Goal: Task Accomplishment & Management: Manage account settings

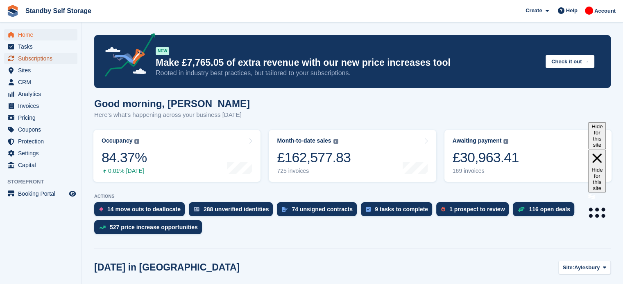
click at [50, 57] on span "Subscriptions" at bounding box center [42, 58] width 49 height 11
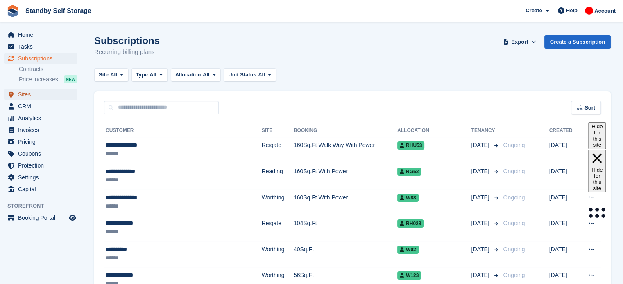
click at [32, 95] on span "Sites" at bounding box center [42, 94] width 49 height 11
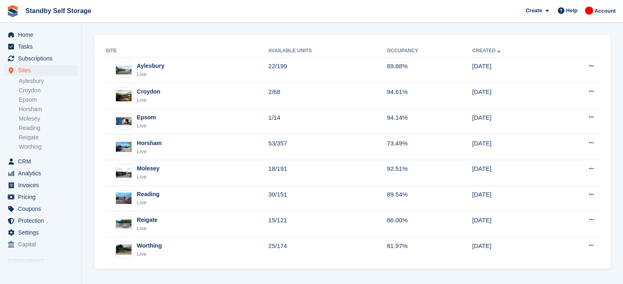
scroll to position [35, 0]
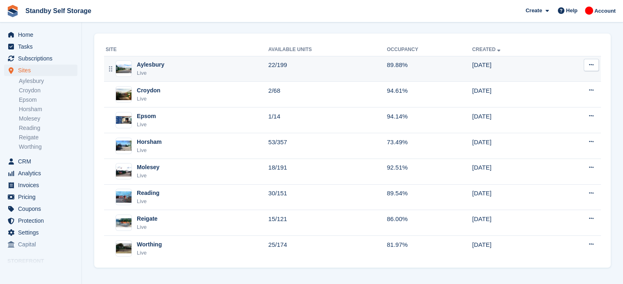
click at [172, 70] on div "Aylesbury Live" at bounding box center [187, 69] width 162 height 17
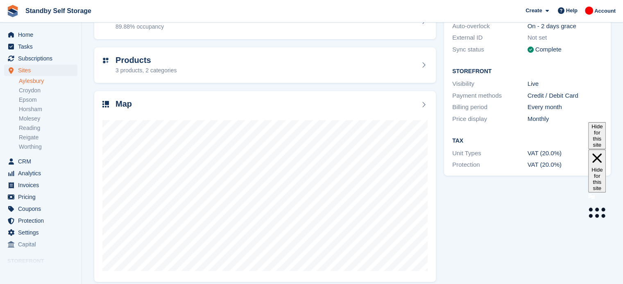
scroll to position [102, 0]
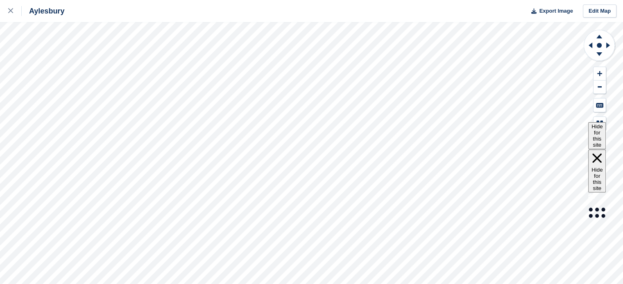
click at [90, 104] on div "Aylesbury Export Image Edit Map" at bounding box center [311, 142] width 623 height 284
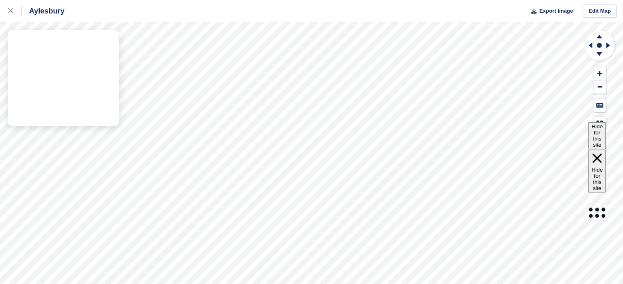
click at [26, 58] on div "Aylesbury Export Image Edit Map" at bounding box center [311, 142] width 623 height 284
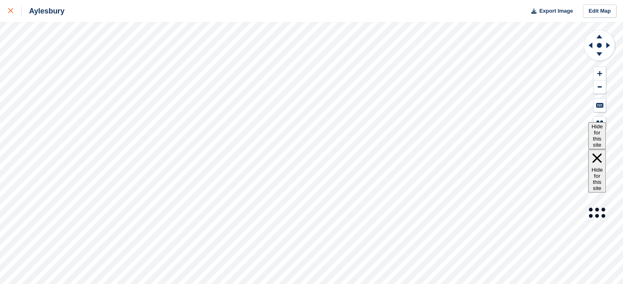
click at [11, 13] on icon at bounding box center [10, 10] width 5 height 5
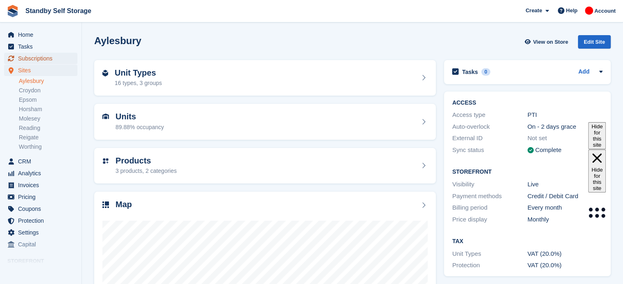
click at [50, 61] on span "Subscriptions" at bounding box center [42, 58] width 49 height 11
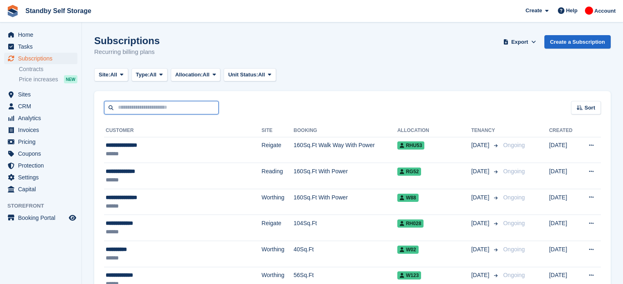
drag, startPoint x: 0, startPoint y: 0, endPoint x: 177, endPoint y: 110, distance: 208.1
click at [177, 110] on input "text" at bounding box center [161, 108] width 115 height 14
type input "*******"
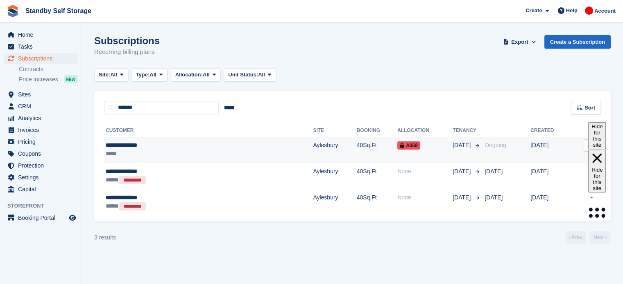
click at [357, 144] on td "40Sq.Ft" at bounding box center [377, 150] width 41 height 26
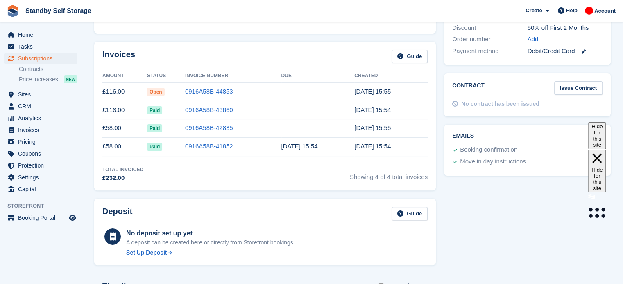
scroll to position [243, 0]
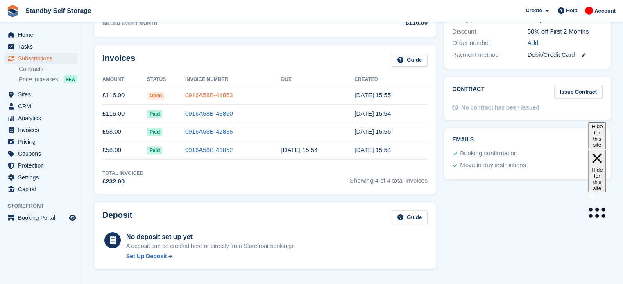
click at [207, 95] on link "0916A58B-44853" at bounding box center [209, 95] width 48 height 7
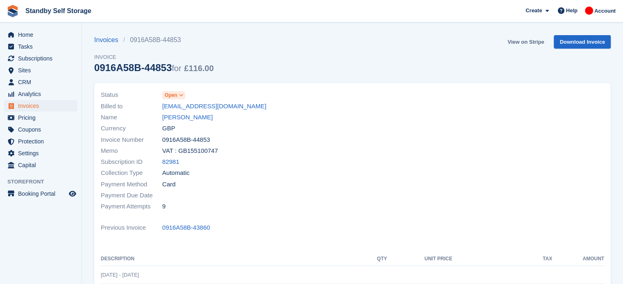
click at [532, 42] on link "View on Stripe" at bounding box center [525, 42] width 43 height 14
click at [35, 74] on span "Sites" at bounding box center [42, 70] width 49 height 11
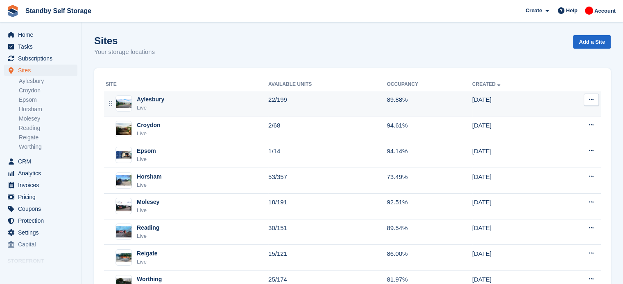
click at [185, 103] on div "Aylesbury Live" at bounding box center [187, 103] width 162 height 17
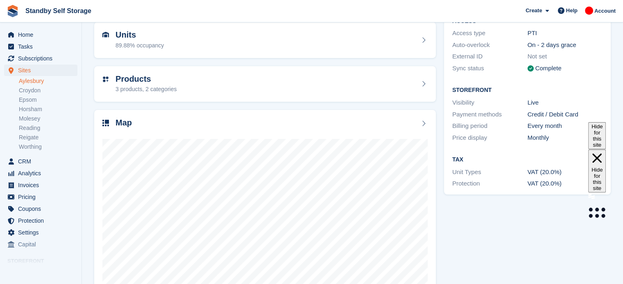
scroll to position [108, 0]
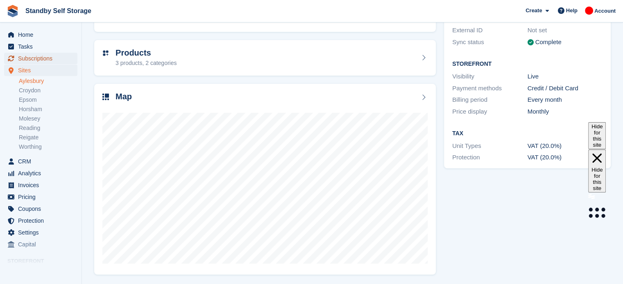
click at [31, 59] on span "Subscriptions" at bounding box center [42, 58] width 49 height 11
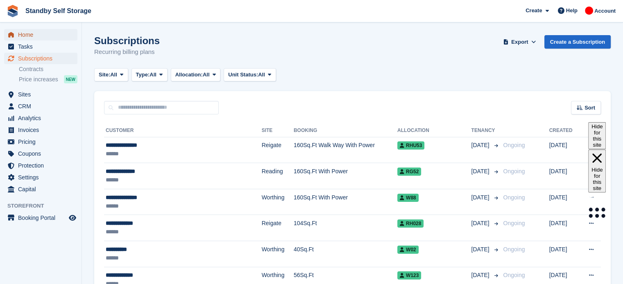
click at [41, 34] on span "Home" at bounding box center [42, 34] width 49 height 11
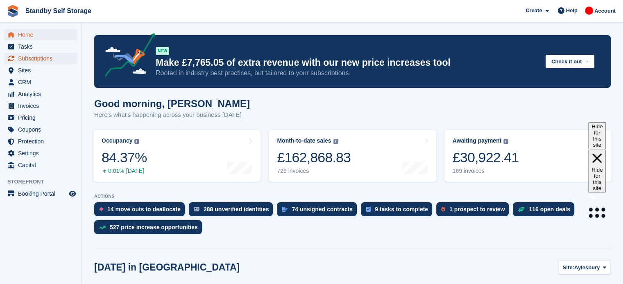
click at [41, 54] on span "Subscriptions" at bounding box center [42, 58] width 49 height 11
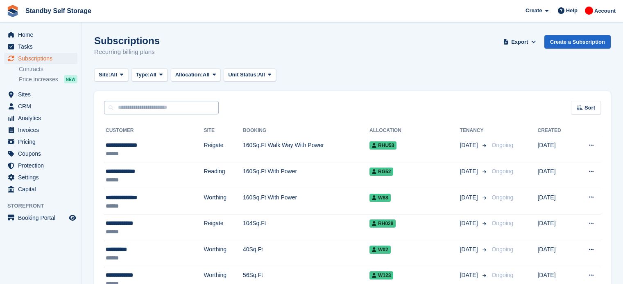
click at [153, 111] on input "text" at bounding box center [161, 108] width 115 height 14
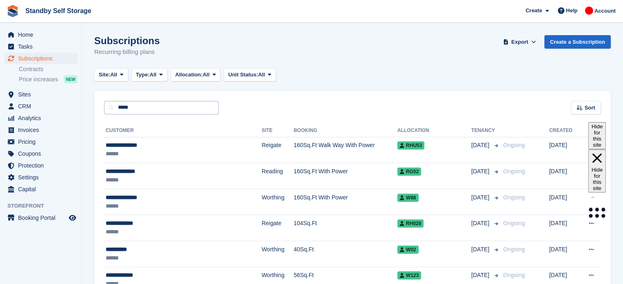
type input "*****"
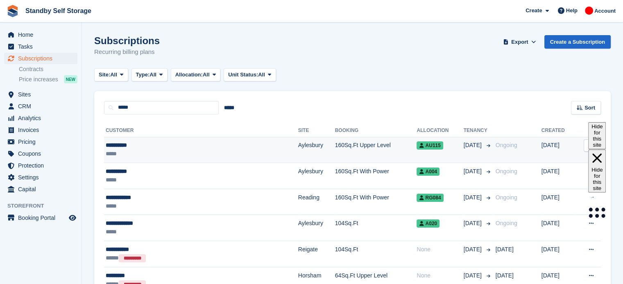
click at [335, 147] on td "160Sq.Ft Upper Level" at bounding box center [376, 150] width 82 height 26
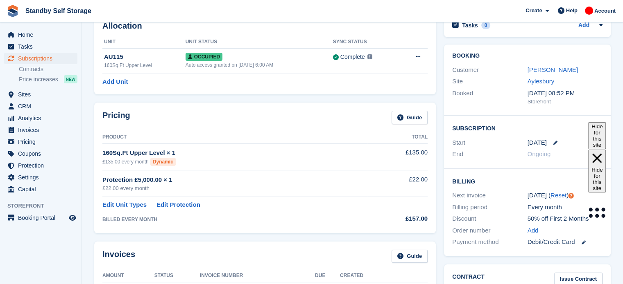
scroll to position [49, 0]
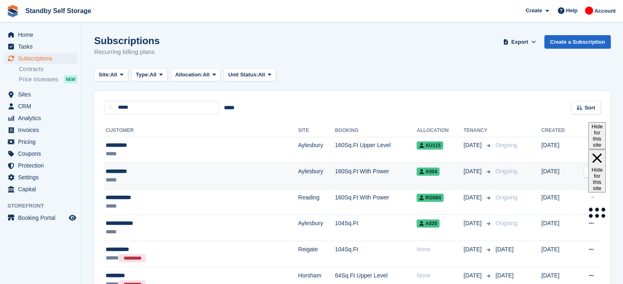
click at [335, 178] on td "160Sq.Ft With Power" at bounding box center [376, 176] width 82 height 26
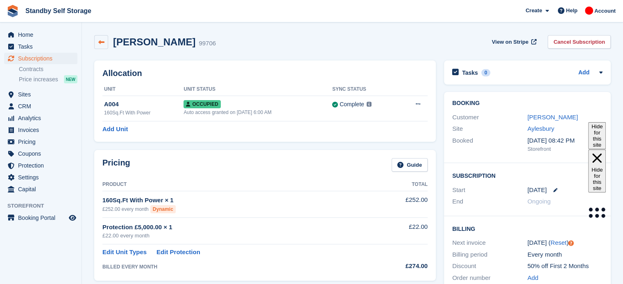
click at [105, 45] on link at bounding box center [101, 42] width 14 height 14
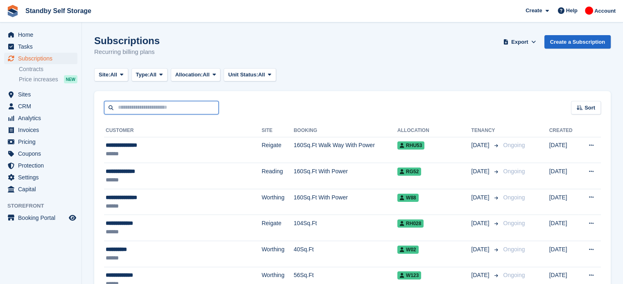
click at [163, 108] on input "text" at bounding box center [161, 108] width 115 height 14
type input "****"
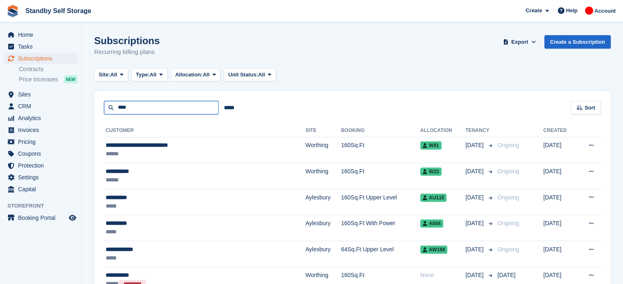
click at [141, 105] on input "****" at bounding box center [161, 108] width 115 height 14
type input "**********"
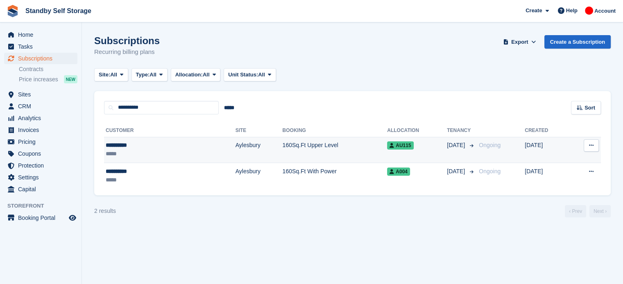
click at [324, 151] on td "160Sq.Ft Upper Level" at bounding box center [334, 150] width 105 height 26
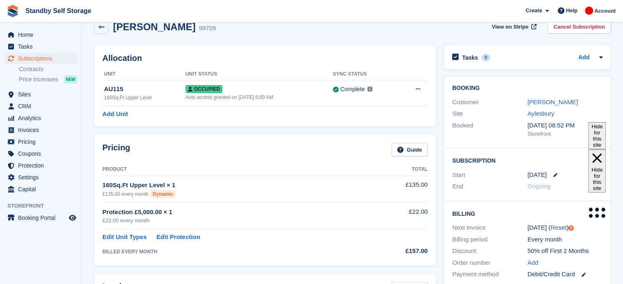
scroll to position [17, 0]
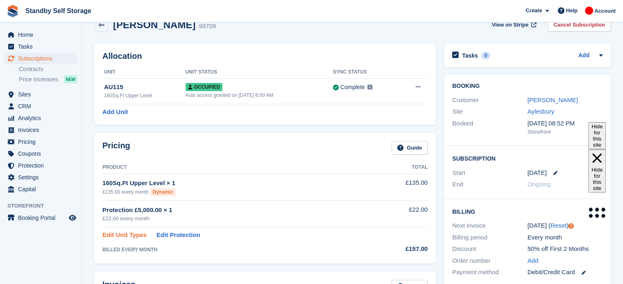
click at [123, 237] on link "Edit Unit Types" at bounding box center [124, 235] width 44 height 9
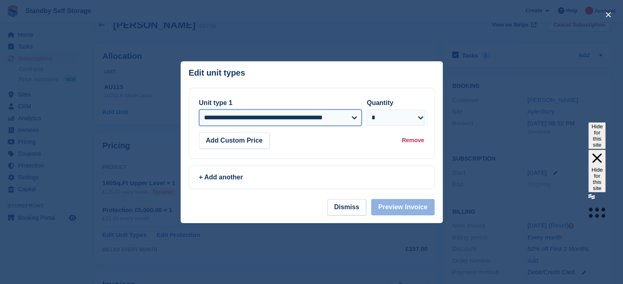
click at [352, 119] on select "**********" at bounding box center [280, 118] width 163 height 16
select select "*****"
click at [199, 110] on select "**********" at bounding box center [280, 118] width 163 height 16
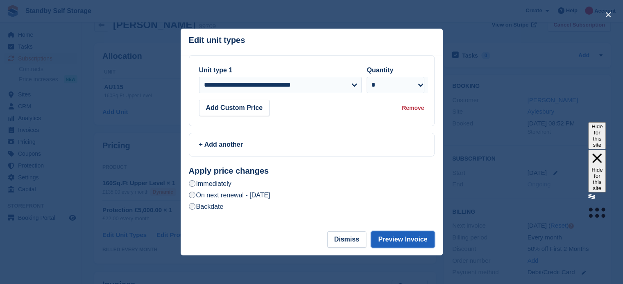
click at [403, 241] on button "Preview Invoice" at bounding box center [402, 240] width 63 height 16
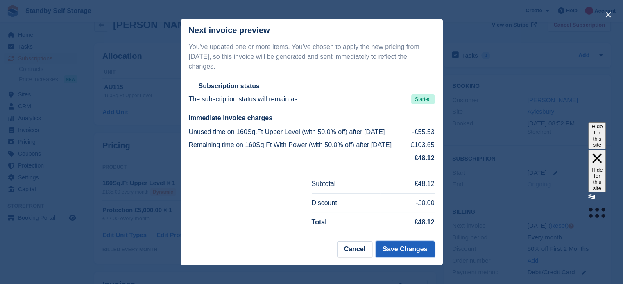
click at [405, 249] on button "Save Changes" at bounding box center [404, 249] width 59 height 16
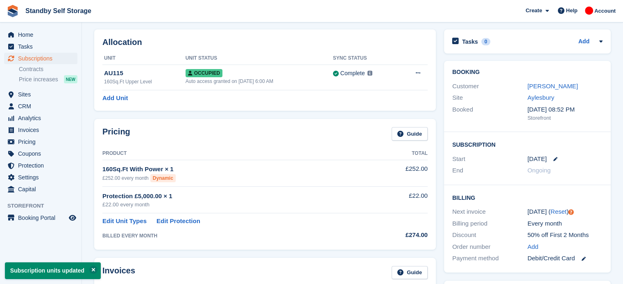
scroll to position [23, 0]
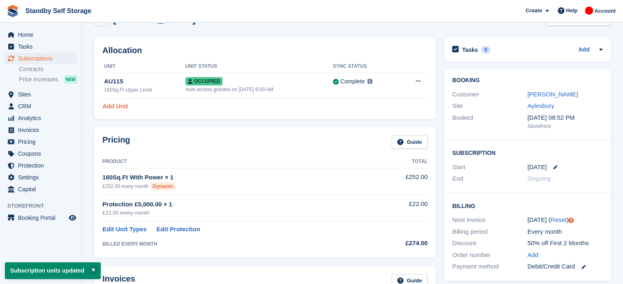
click at [115, 105] on link "Add Unit" at bounding box center [114, 106] width 25 height 9
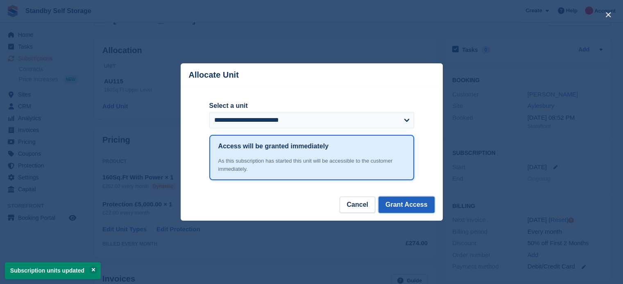
click at [404, 206] on button "Grant Access" at bounding box center [406, 205] width 56 height 16
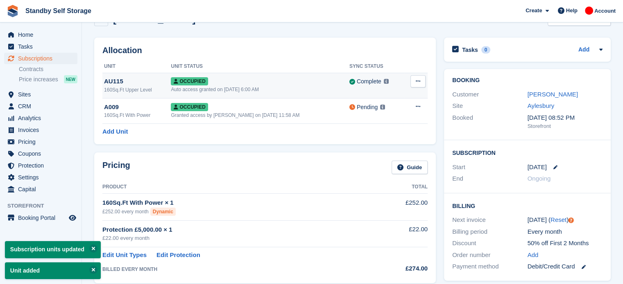
click at [420, 83] on button at bounding box center [417, 81] width 15 height 12
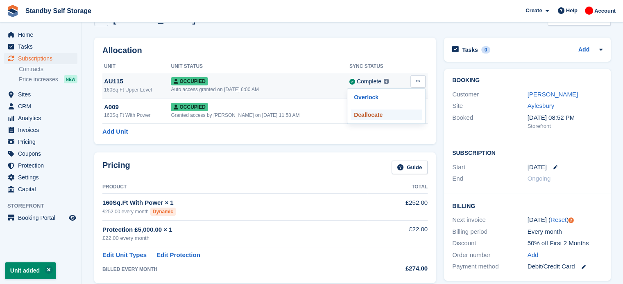
click at [368, 115] on p "Deallocate" at bounding box center [385, 115] width 71 height 11
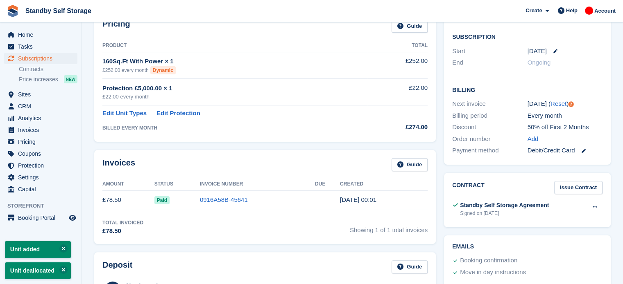
scroll to position [138, 0]
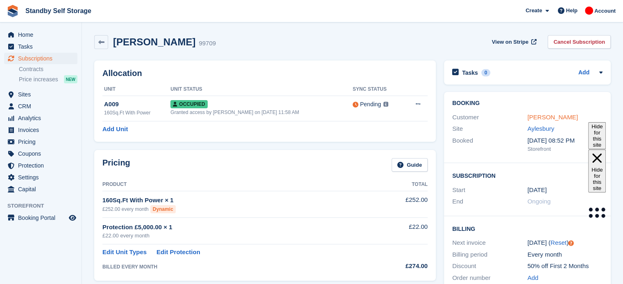
click at [547, 118] on link "[PERSON_NAME]" at bounding box center [552, 117] width 50 height 7
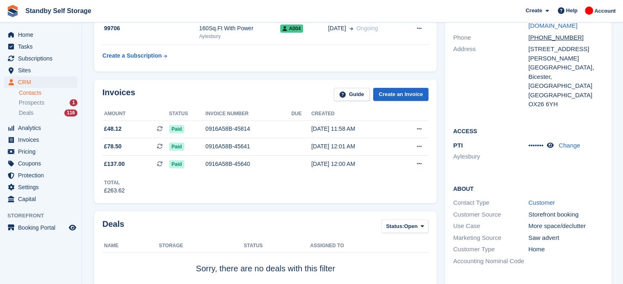
scroll to position [99, 0]
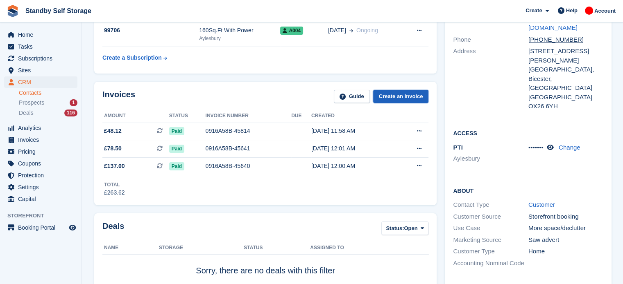
click at [399, 96] on link "Create an Invoice" at bounding box center [401, 97] width 56 height 14
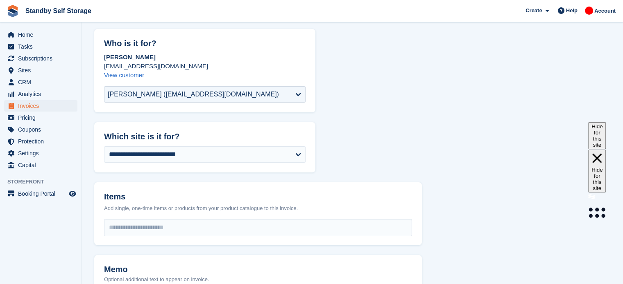
scroll to position [52, 0]
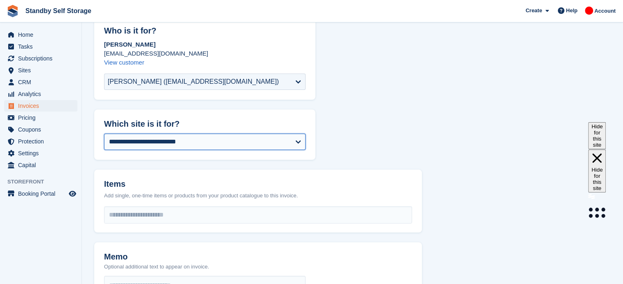
click at [297, 142] on select "**********" at bounding box center [204, 142] width 201 height 16
select select "***"
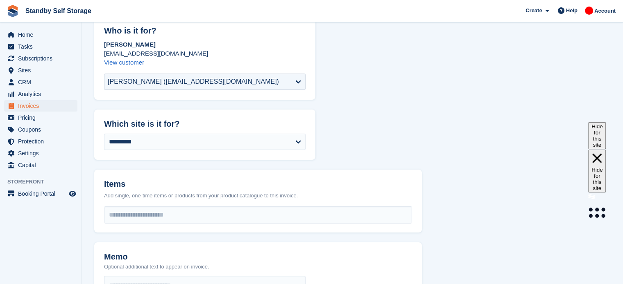
click at [395, 135] on form "**********" at bounding box center [352, 260] width 516 height 488
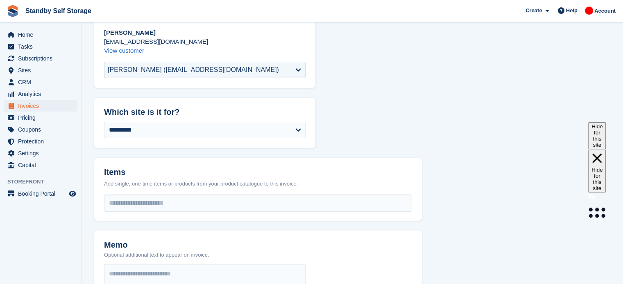
scroll to position [108, 0]
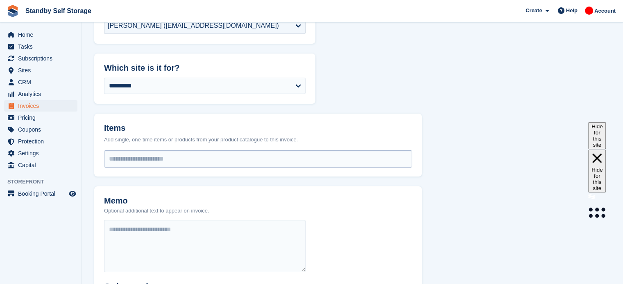
click at [336, 153] on input "select-one" at bounding box center [257, 159] width 307 height 16
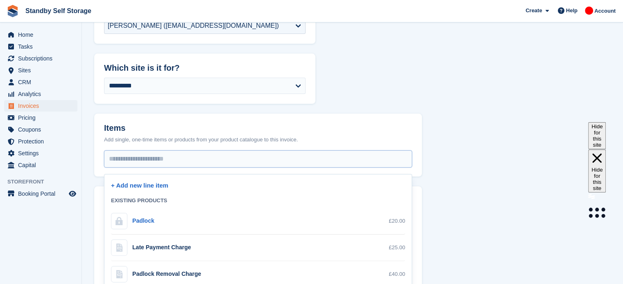
click at [149, 221] on div "Padlock" at bounding box center [143, 221] width 22 height 9
select select "*"
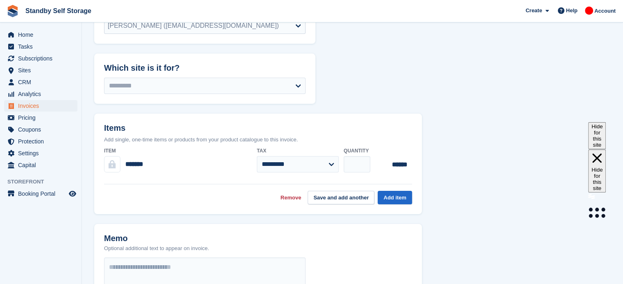
scroll to position [0, 0]
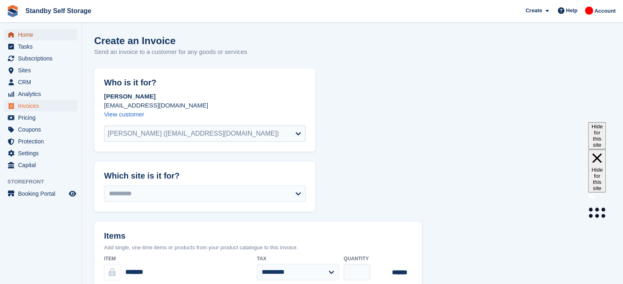
click at [33, 33] on span "Home" at bounding box center [42, 34] width 49 height 11
